Goal: Task Accomplishment & Management: Use online tool/utility

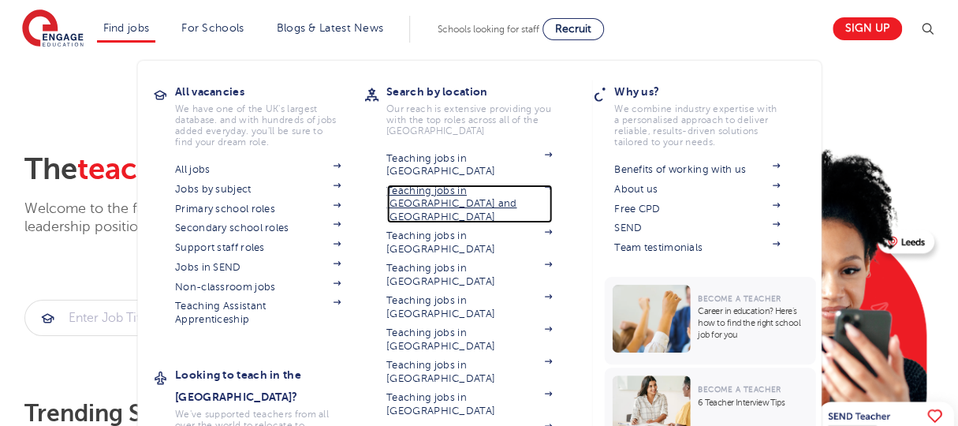
click at [443, 184] on link "Teaching jobs in [GEOGRAPHIC_DATA] and [GEOGRAPHIC_DATA]" at bounding box center [469, 203] width 166 height 39
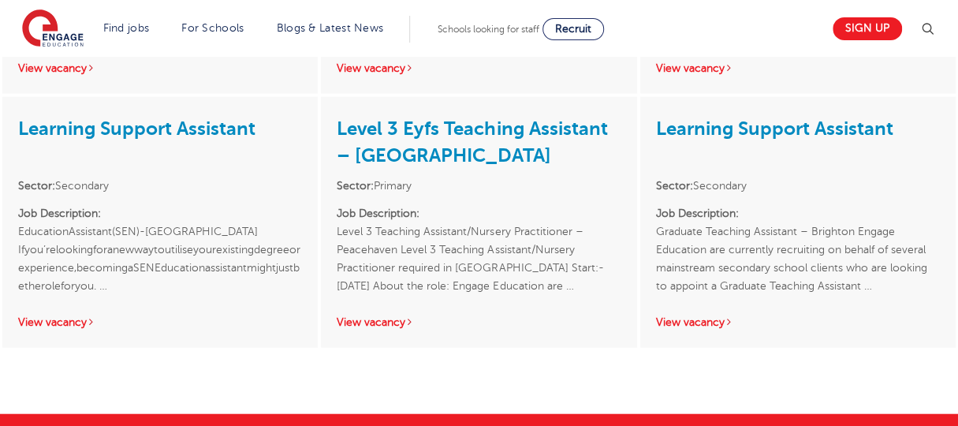
scroll to position [1608, 0]
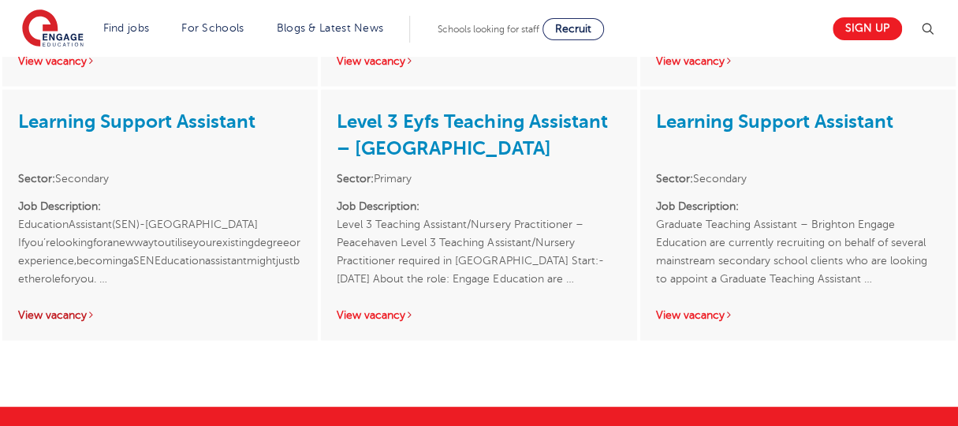
click at [80, 309] on link "View vacancy" at bounding box center [56, 315] width 77 height 12
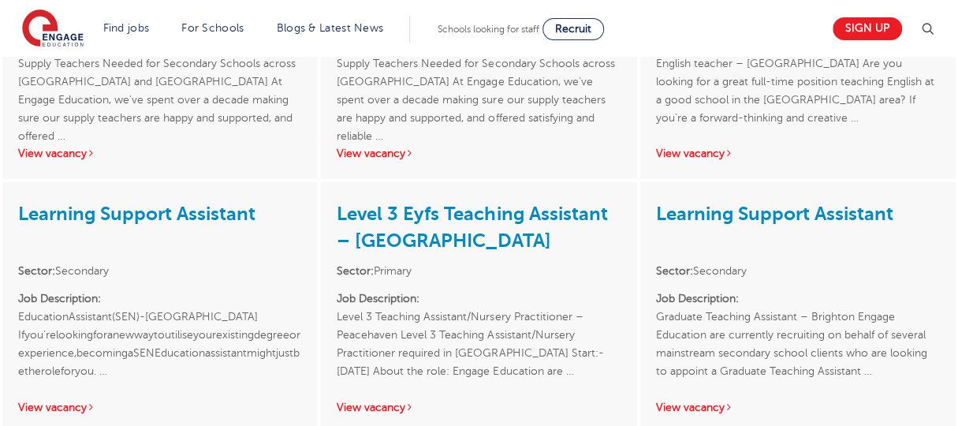
scroll to position [1529, 0]
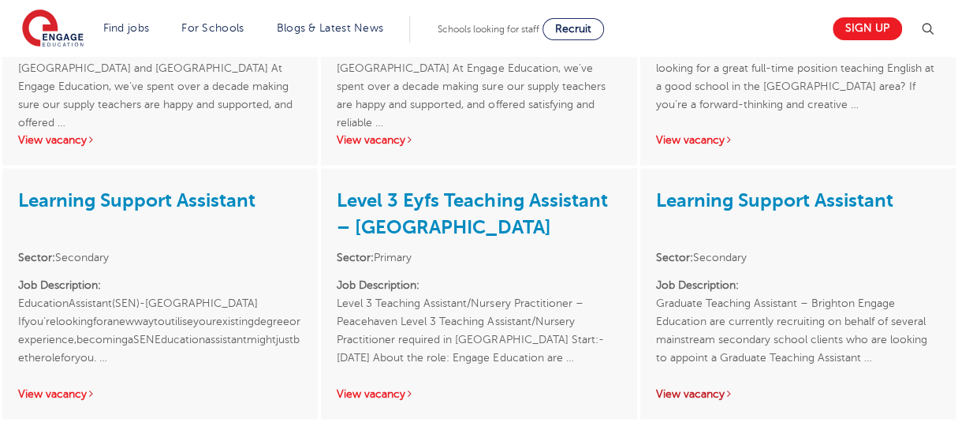
click at [704, 388] on link "View vacancy" at bounding box center [694, 394] width 77 height 12
click at [698, 330] on div "Learning Support Assistant Sector: Secondary Job Description: Graduate Teaching…" at bounding box center [797, 294] width 315 height 250
click at [698, 388] on link "View vacancy" at bounding box center [694, 394] width 77 height 12
click at [63, 388] on link "View vacancy" at bounding box center [56, 394] width 77 height 12
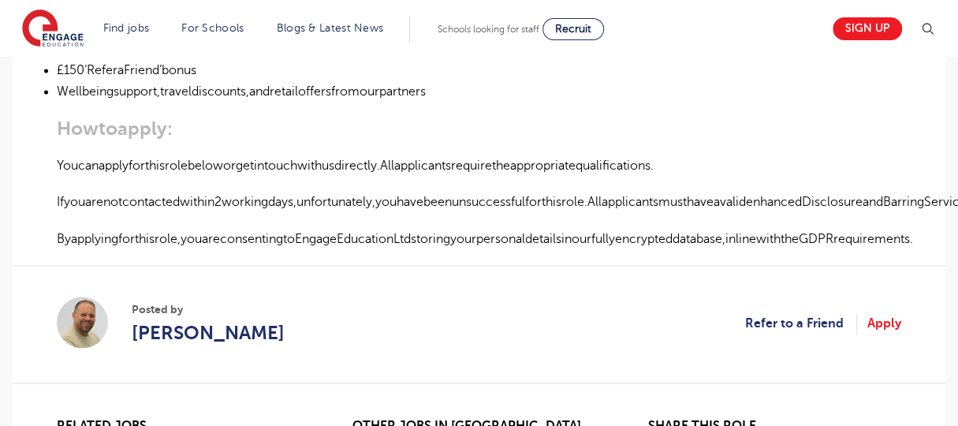
scroll to position [946, 0]
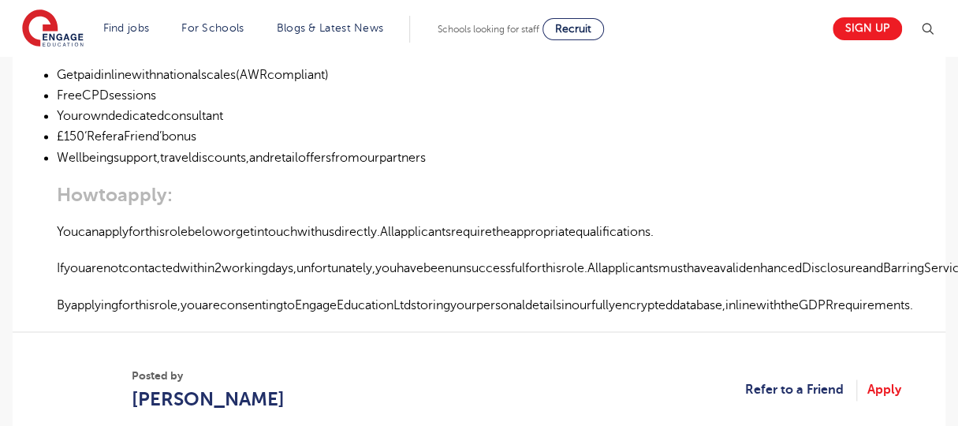
scroll to position [946, 0]
